Goal: Check status: Check status

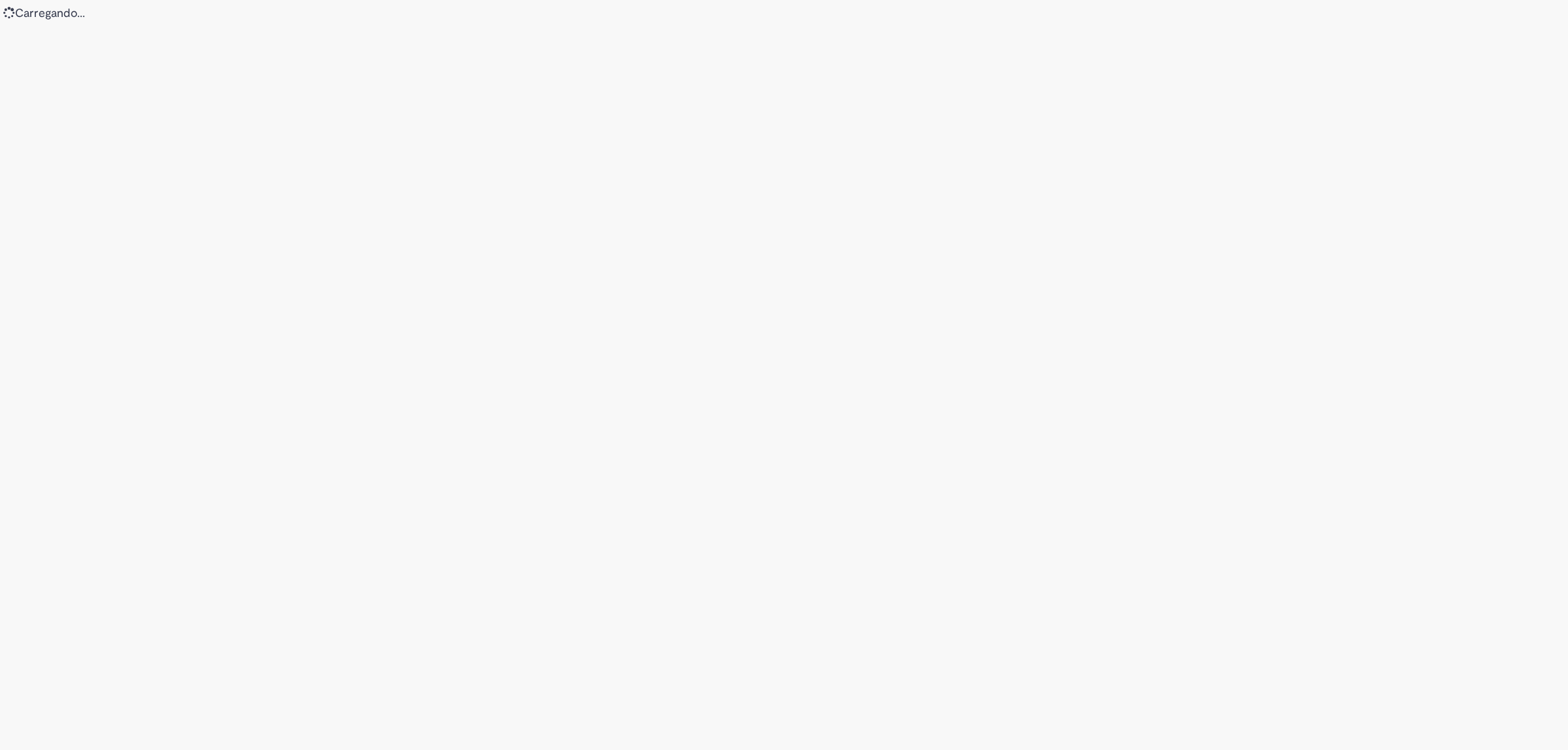
drag, startPoint x: 42, startPoint y: 459, endPoint x: 50, endPoint y: 468, distance: 12.0
click at [50, 468] on div "Loading..." at bounding box center [784, 375] width 1568 height 750
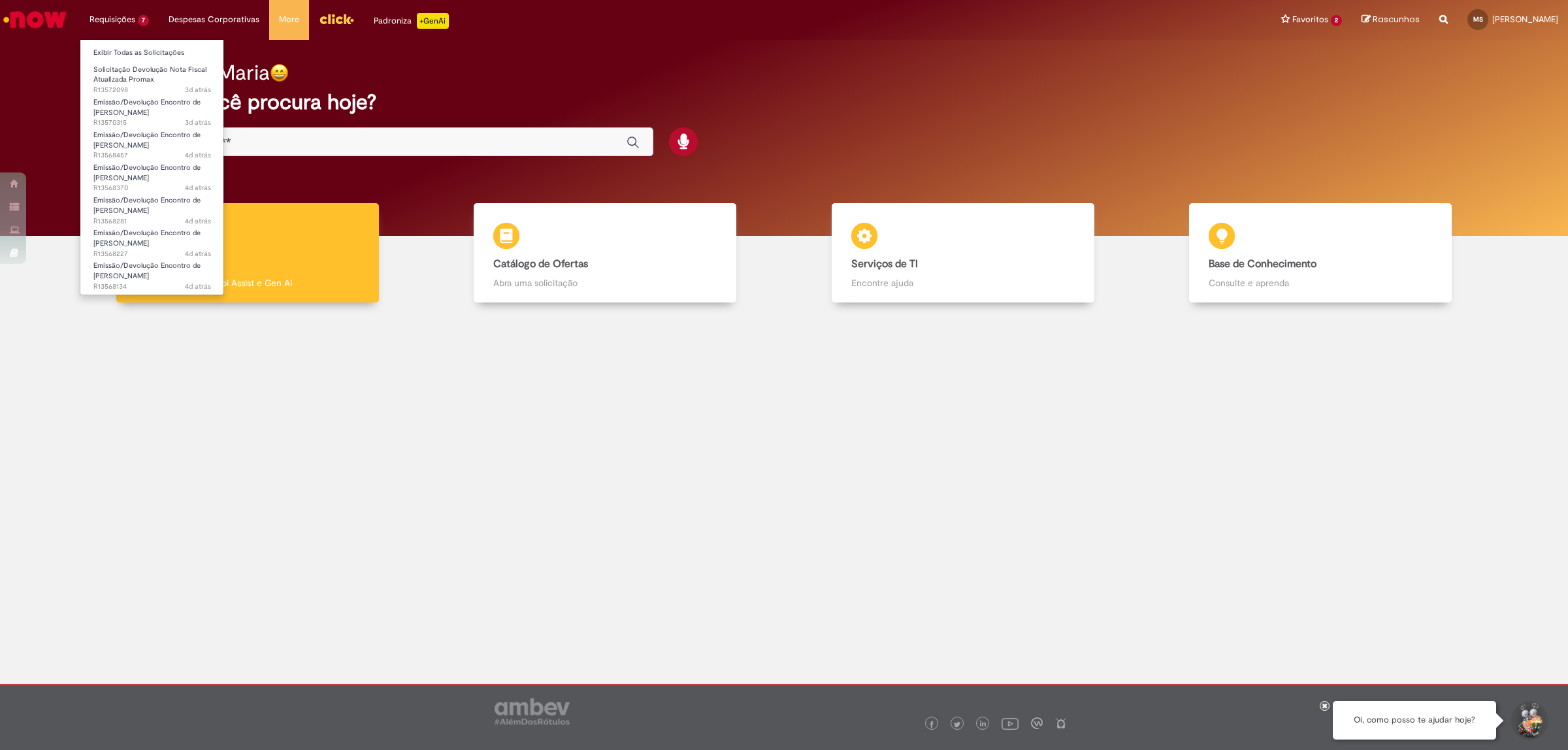
click at [155, 18] on li "Requisições 7 Exibir Todas as Solicitações Solicitação Devolução Nota Fiscal At…" at bounding box center [119, 19] width 79 height 39
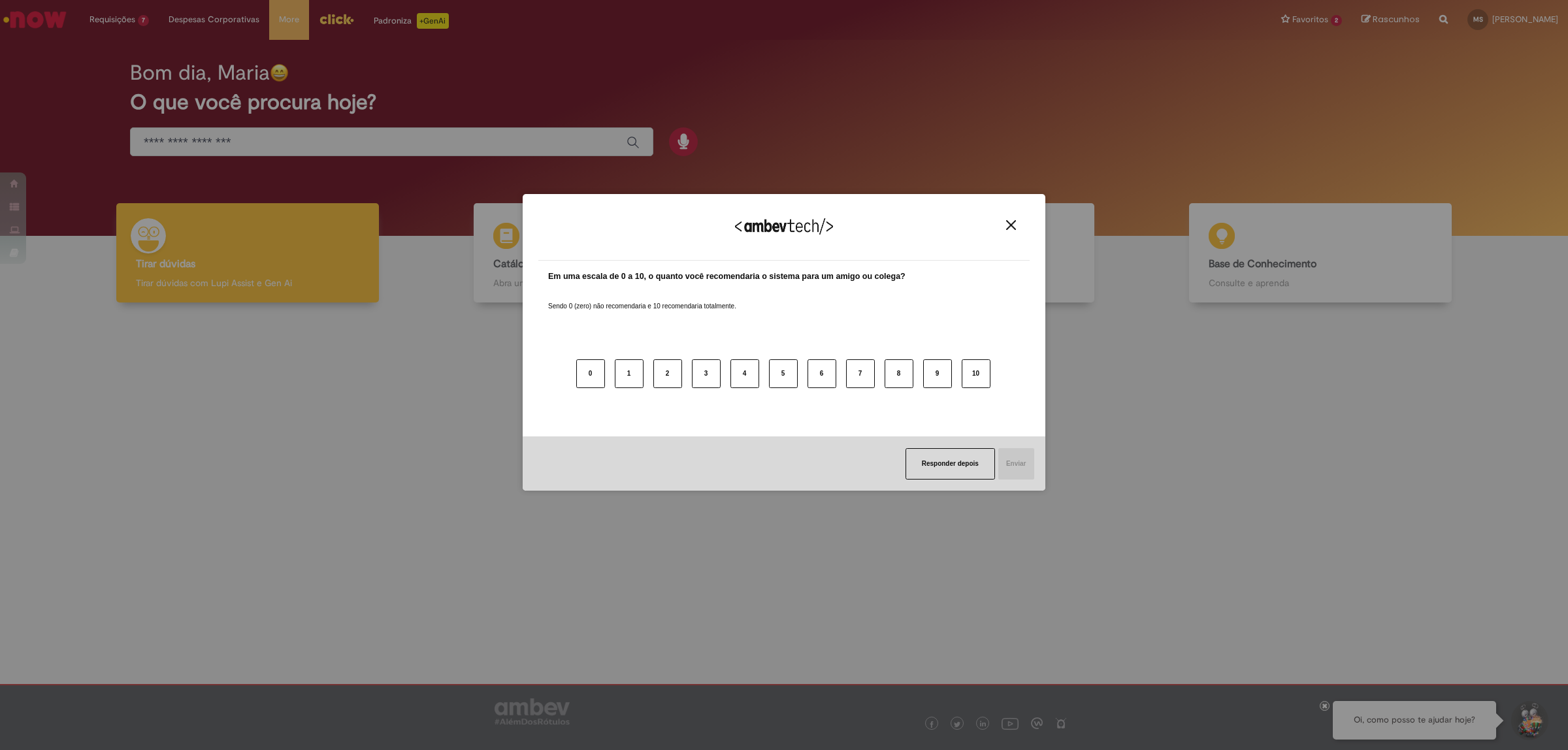
click at [142, 18] on div "Agradecemos seu feedback! Em uma escala de 0 a 10, o quanto você recomendaria o…" at bounding box center [784, 375] width 1568 height 750
click at [1007, 219] on button "Close" at bounding box center [1011, 225] width 18 height 11
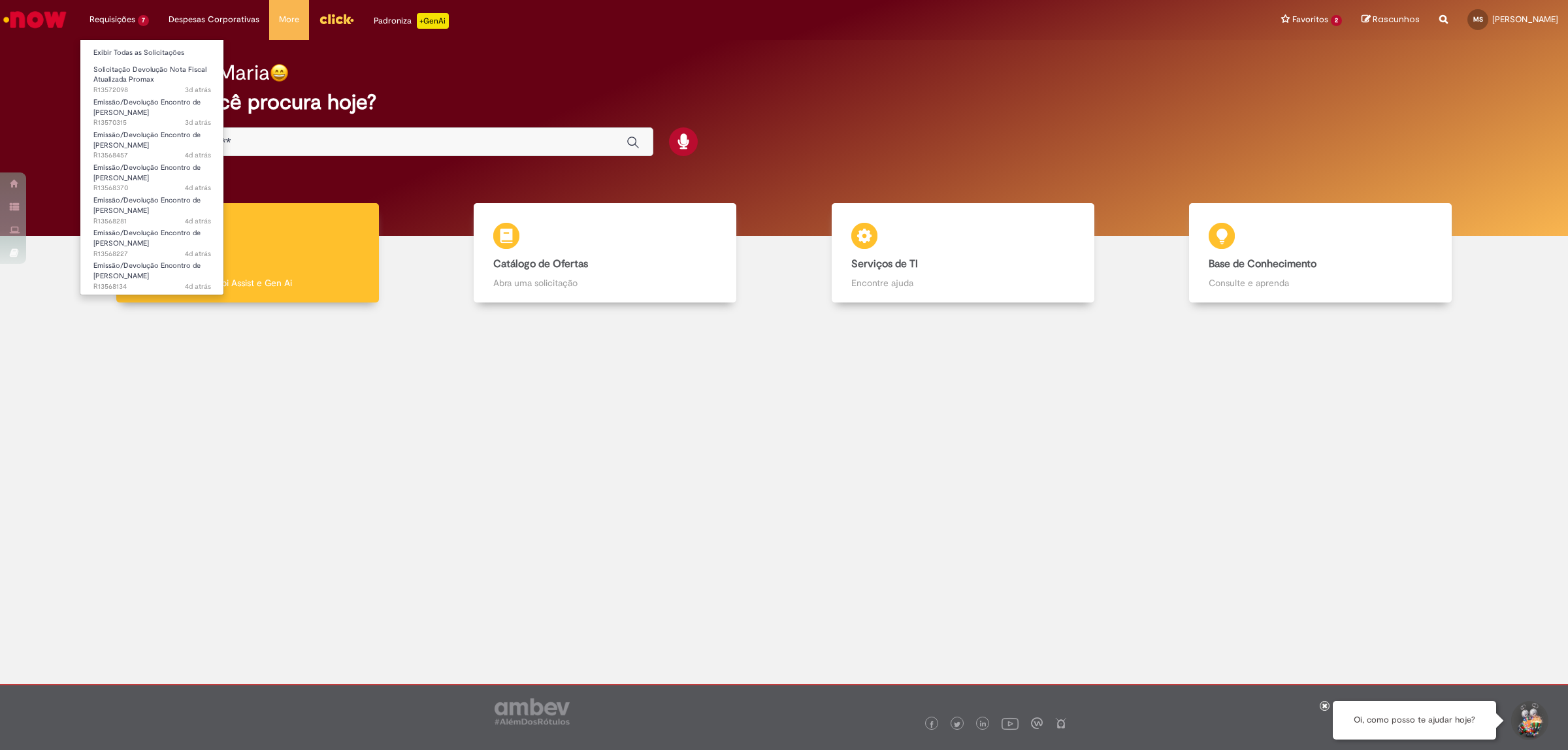
click at [126, 6] on li "Requisições 7 Exibir Todas as Solicitações Solicitação Devolução Nota Fiscal At…" at bounding box center [119, 19] width 79 height 39
click at [141, 77] on span "Solicitação Devolução Nota Fiscal Atualizada Promax" at bounding box center [150, 74] width 113 height 20
click at [135, 96] on link "Emissão/Devolução Encontro de Contas Fornecedor 3d atrás 3 dias atrás R13570315" at bounding box center [152, 109] width 144 height 28
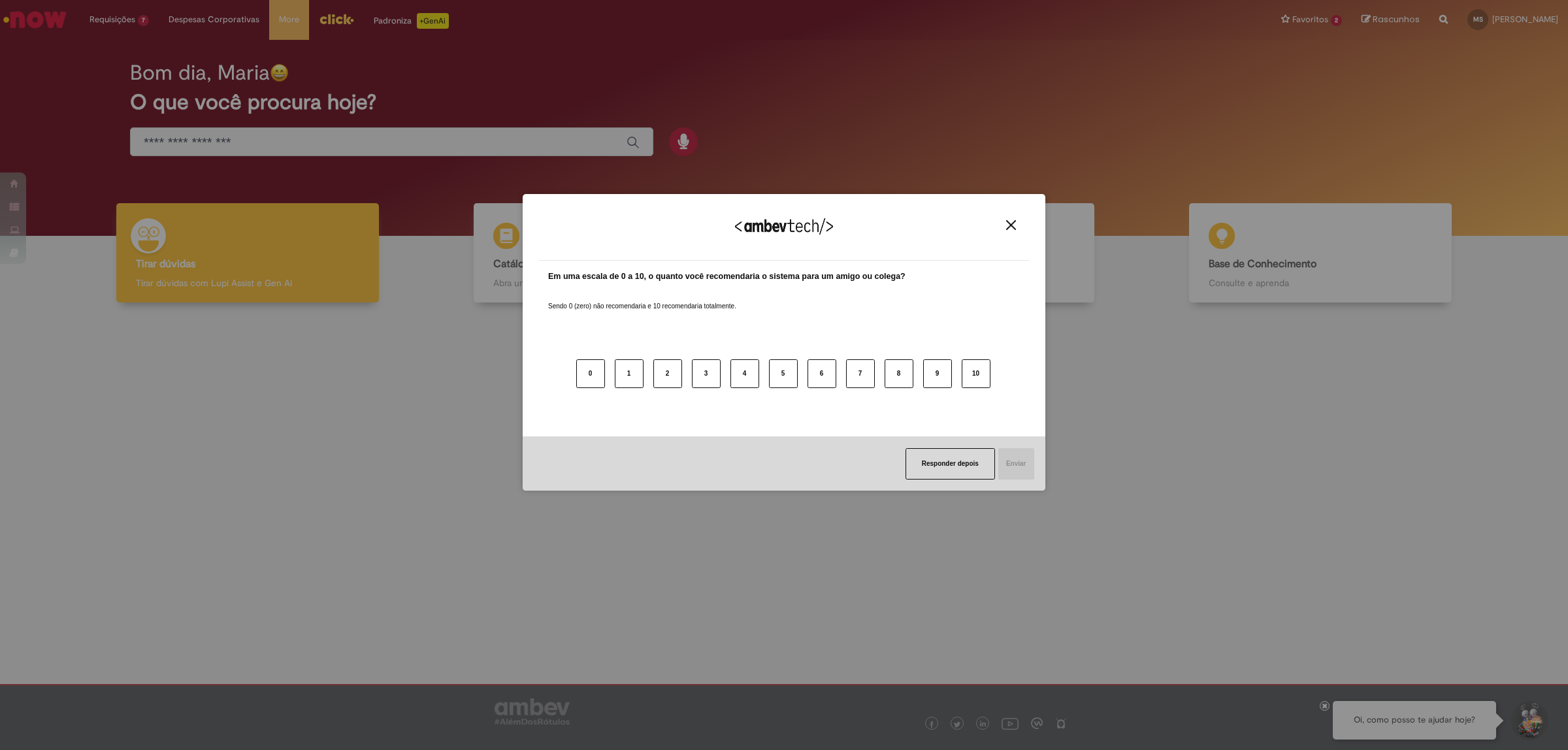
click at [1016, 217] on div "Agradecemos seu feedback!" at bounding box center [783, 235] width 491 height 51
click at [1008, 230] on img "Close" at bounding box center [1011, 225] width 10 height 10
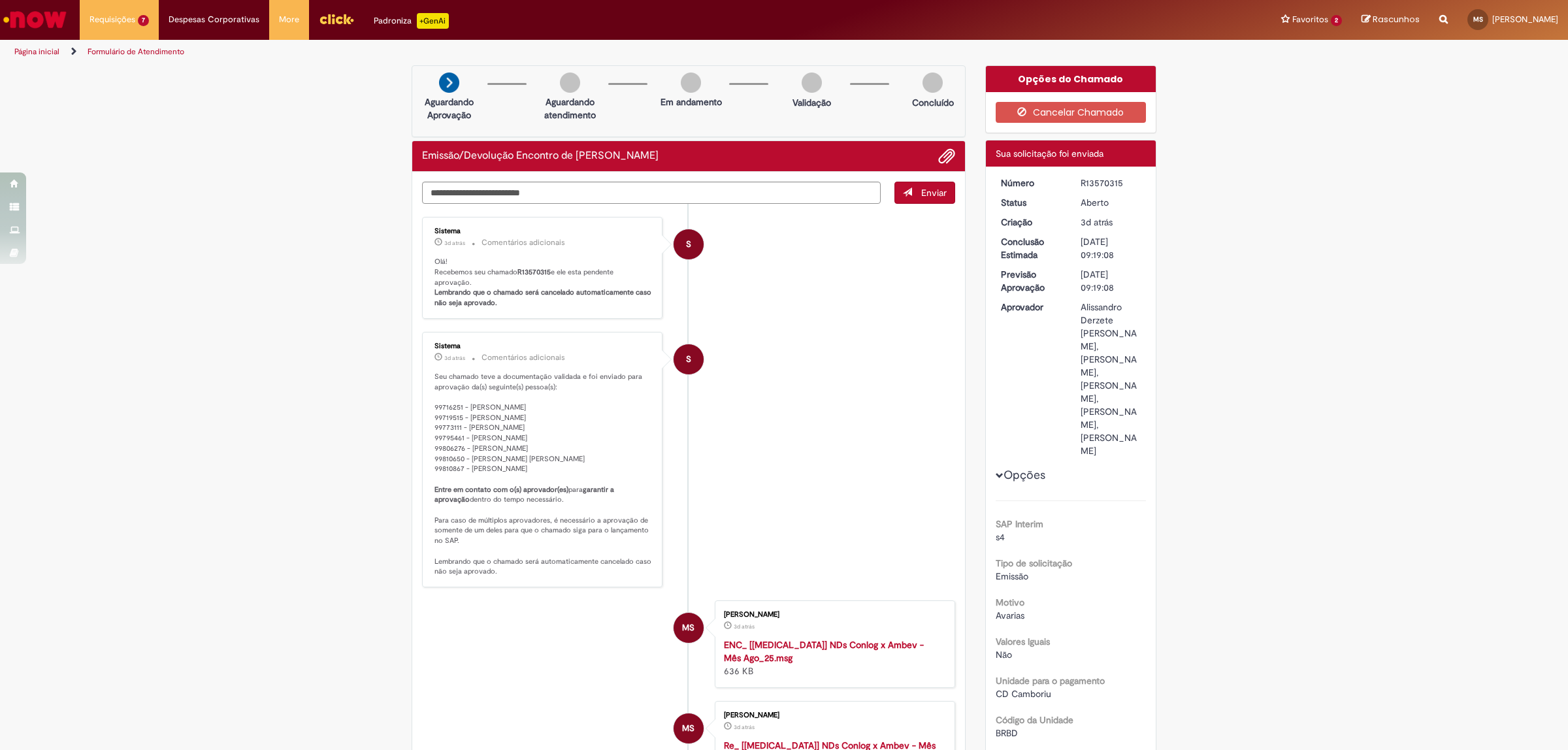
drag, startPoint x: 474, startPoint y: 420, endPoint x: 475, endPoint y: 465, distance: 45.0
click at [475, 465] on p "Seu chamado teve a documentação validada e foi enviado para aprovação da(s) seg…" at bounding box center [543, 474] width 217 height 205
click at [502, 458] on p "Seu chamado teve a documentação validada e foi enviado para aprovação da(s) seg…" at bounding box center [543, 474] width 217 height 205
drag, startPoint x: 475, startPoint y: 417, endPoint x: 475, endPoint y: 425, distance: 8.0
click at [475, 448] on p "Seu chamado teve a documentação validada e foi enviado para aprovação da(s) seg…" at bounding box center [543, 474] width 217 height 205
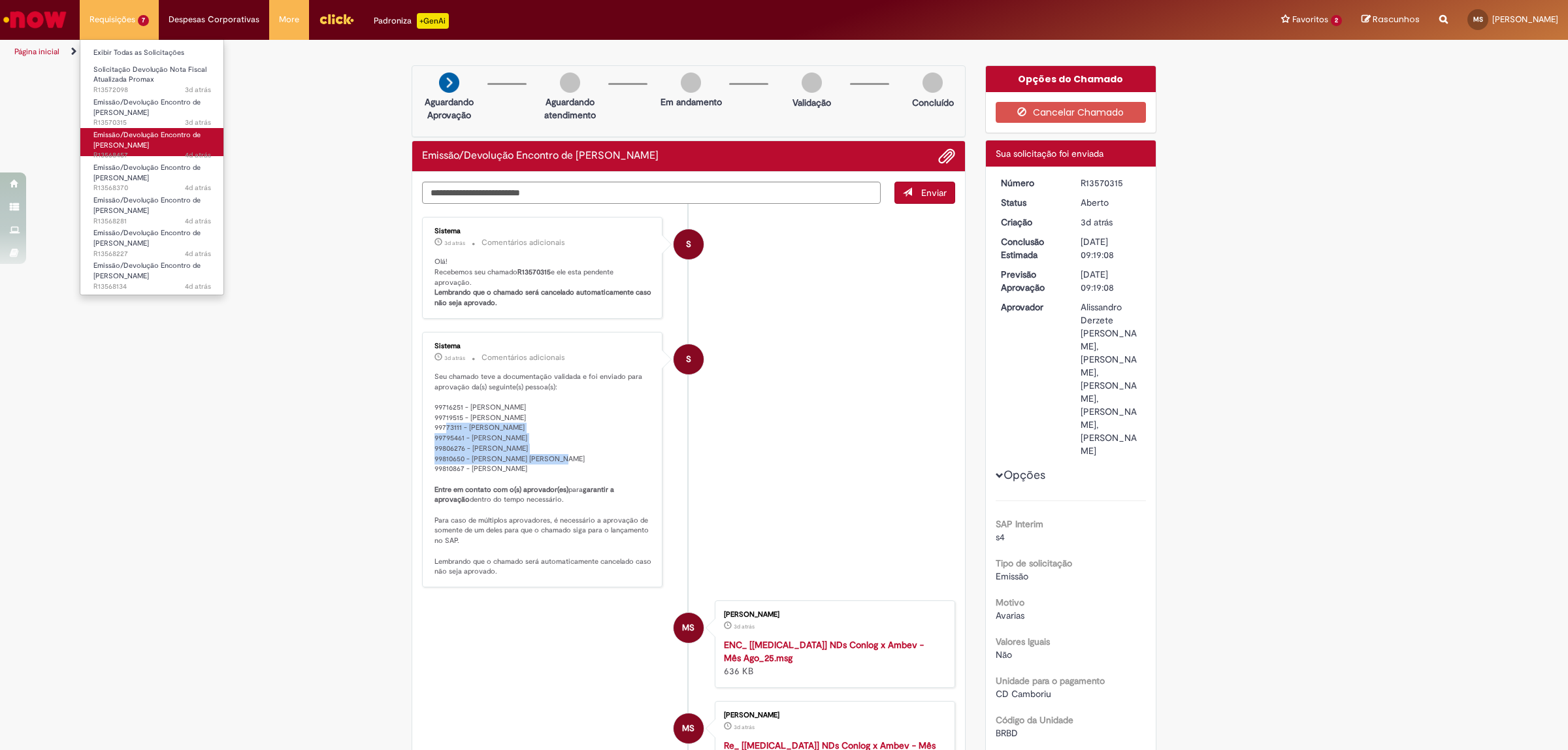
click at [138, 132] on span "Emissão/Devolução Encontro de [PERSON_NAME]" at bounding box center [147, 140] width 107 height 20
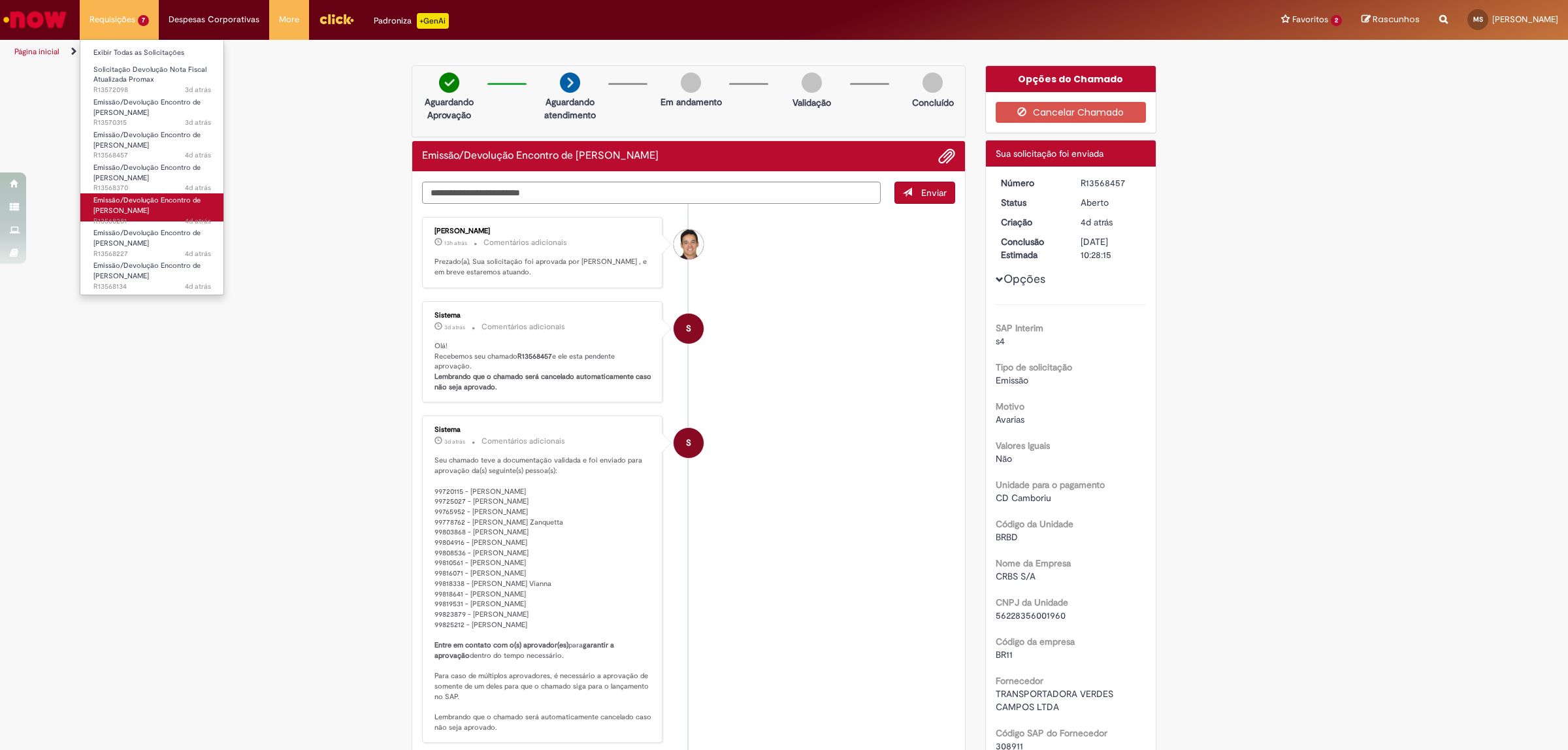
click at [177, 201] on span "Emissão/Devolução Encontro de [PERSON_NAME]" at bounding box center [147, 205] width 107 height 20
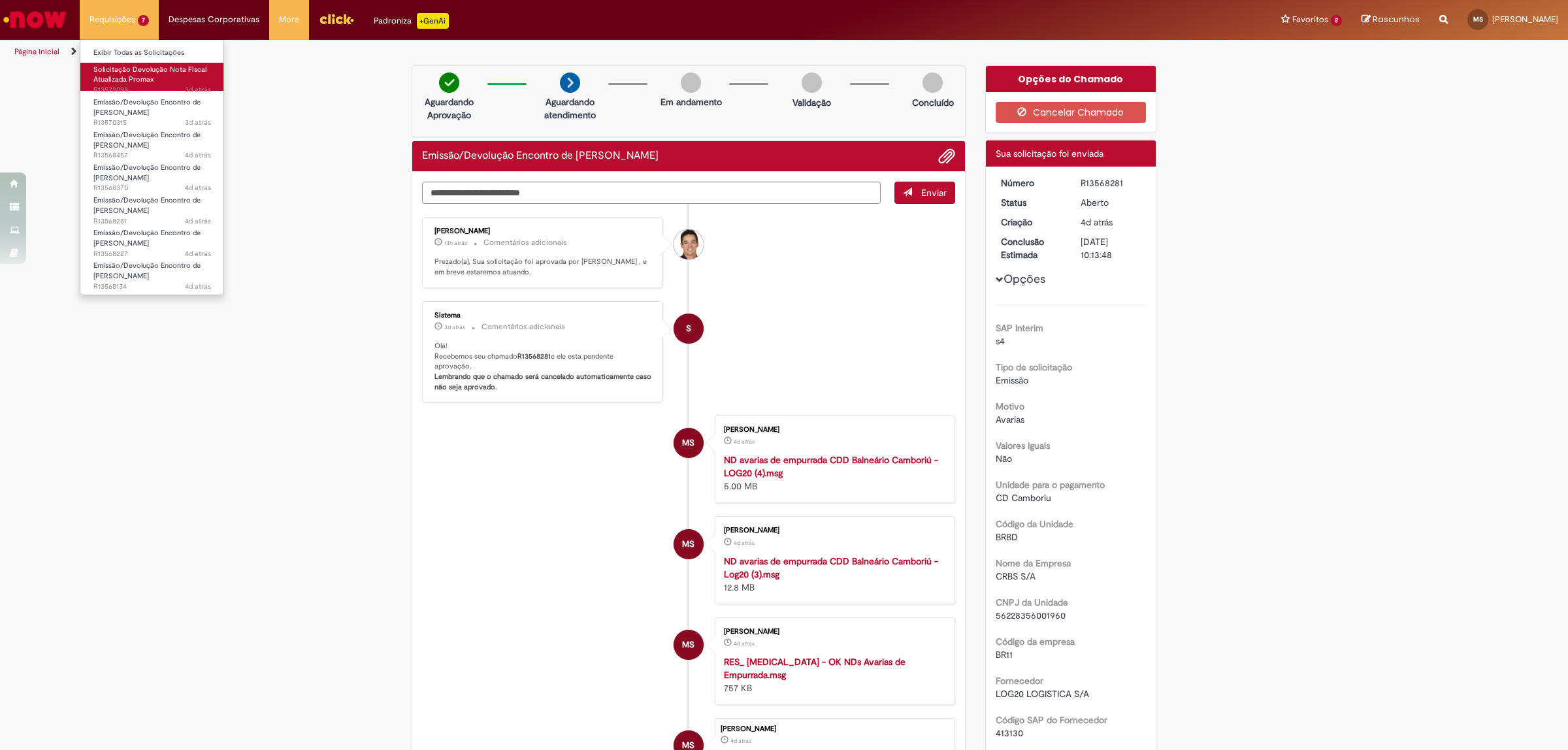
click at [170, 82] on link "Solicitação Devolução Nota Fiscal Atualizada Promax 3d atrás 3 dias atrás R1357…" at bounding box center [152, 77] width 144 height 28
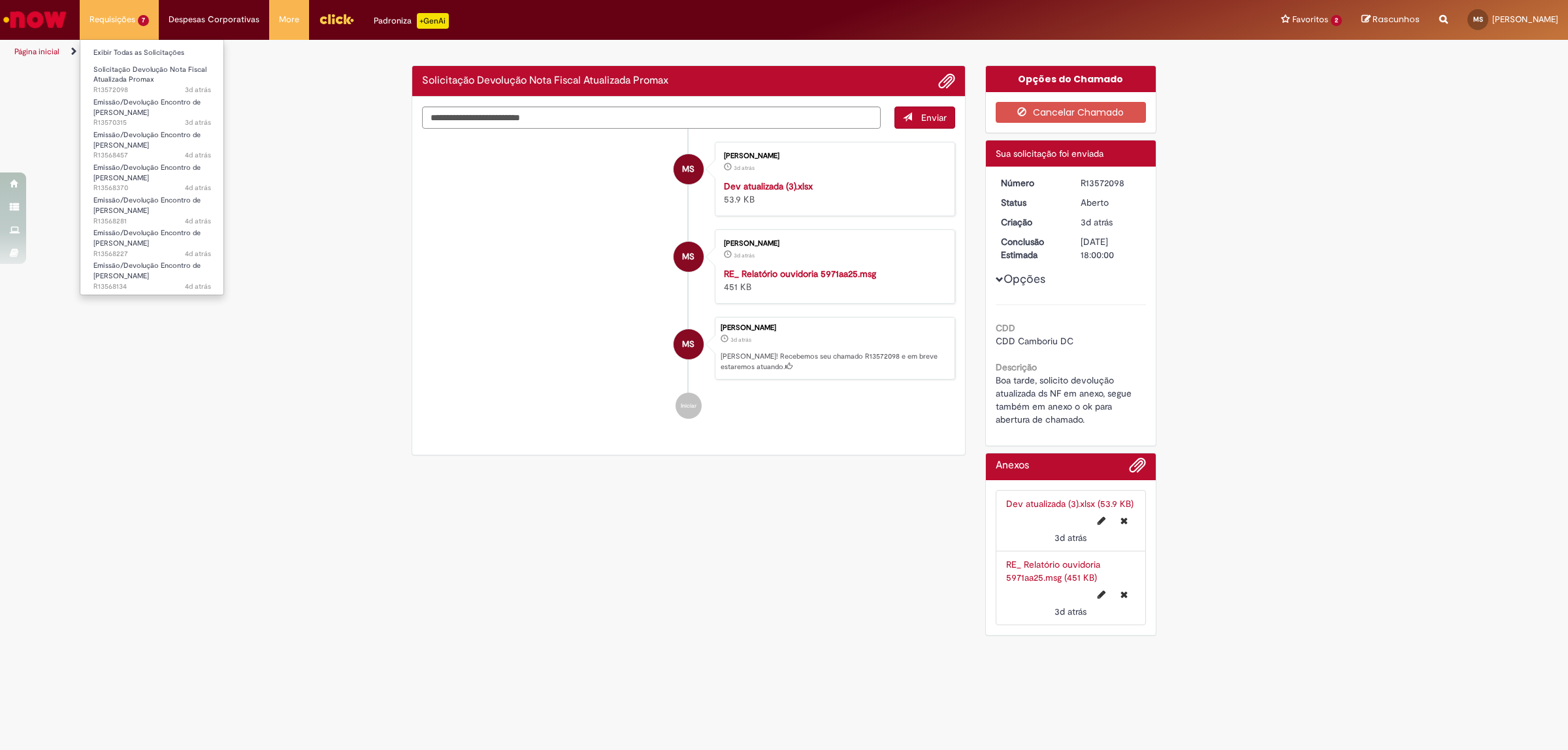
click at [127, 25] on li "Requisições 7 Exibir Todas as Solicitações Solicitação Devolução Nota Fiscal At…" at bounding box center [119, 19] width 79 height 39
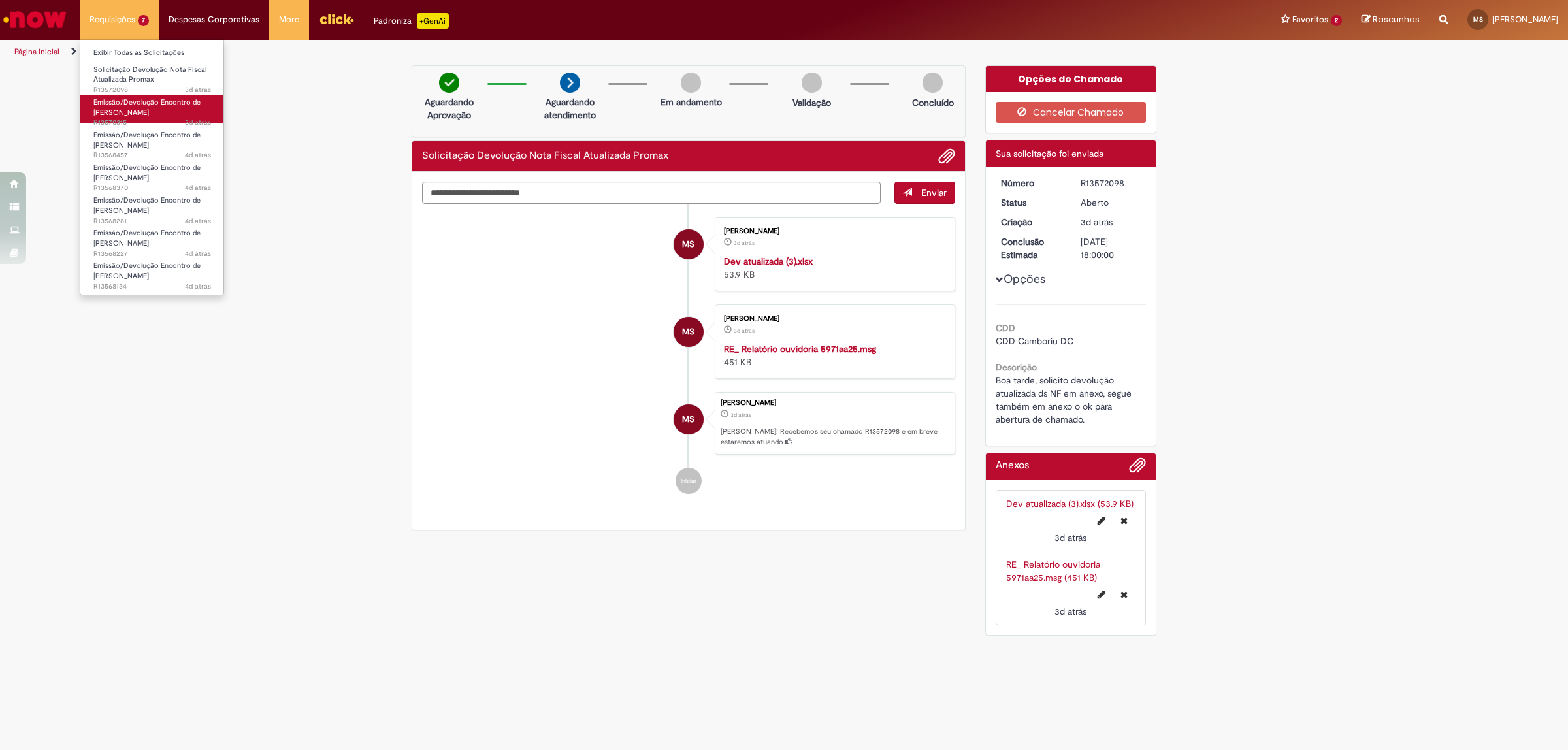
click at [154, 100] on span "Emissão/Devolução Encontro de [PERSON_NAME]" at bounding box center [147, 107] width 107 height 20
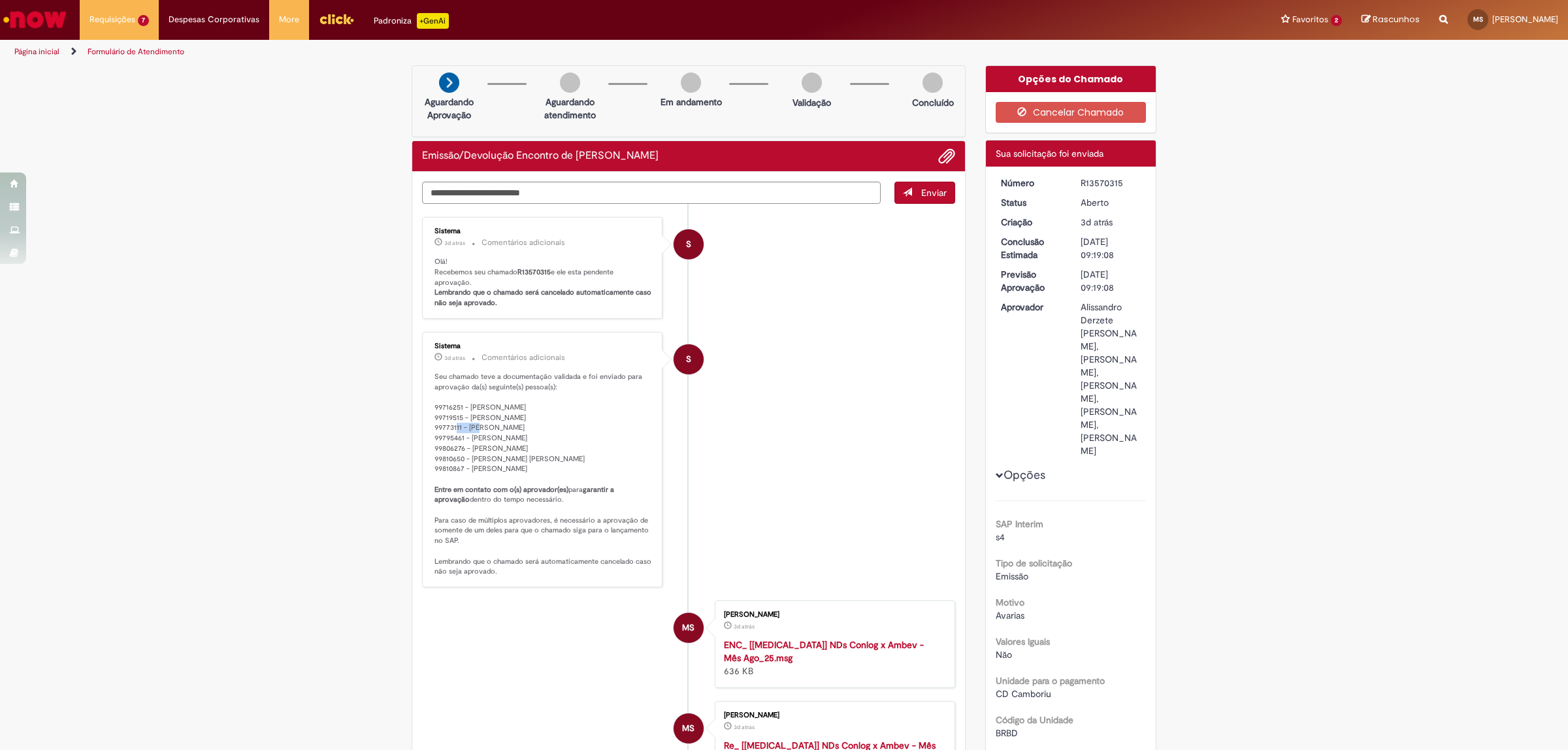
drag, startPoint x: 485, startPoint y: 412, endPoint x: 512, endPoint y: 413, distance: 27.0
click at [512, 413] on p "Seu chamado teve a documentação validada e foi enviado para aprovação da(s) seg…" at bounding box center [543, 474] width 217 height 205
click at [681, 438] on div "S" at bounding box center [689, 475] width 33 height 267
